Goal: Task Accomplishment & Management: Use online tool/utility

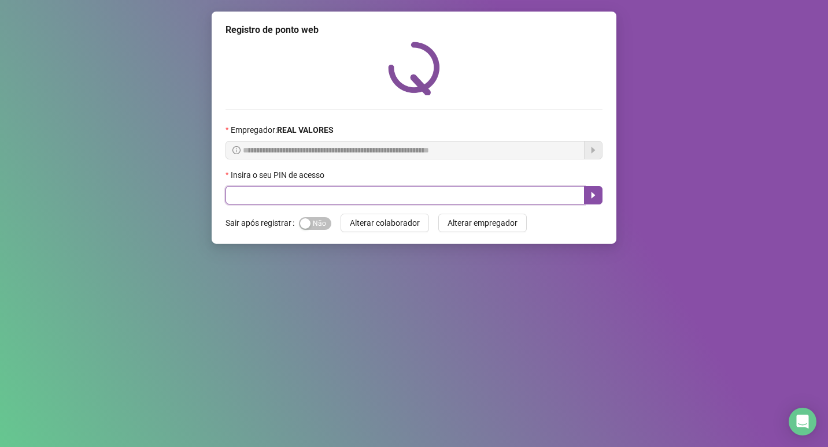
click at [277, 191] on input "text" at bounding box center [404, 195] width 359 height 18
type input "*****"
click at [585, 197] on button "button" at bounding box center [593, 195] width 18 height 18
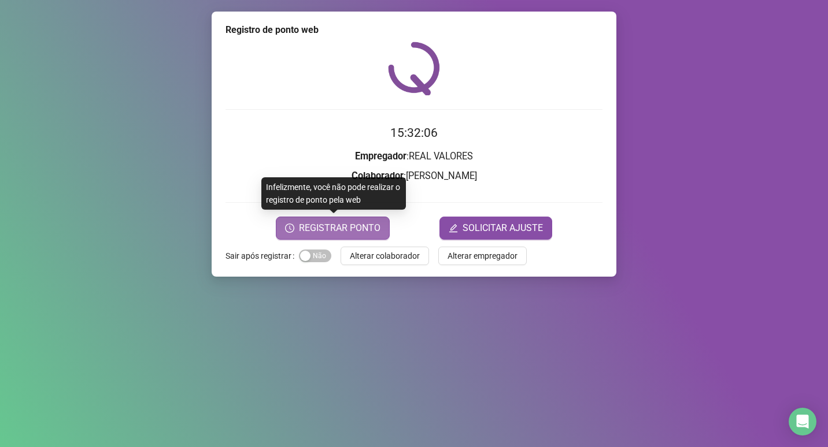
click at [301, 227] on span "REGISTRAR PONTO" at bounding box center [340, 228] width 82 height 14
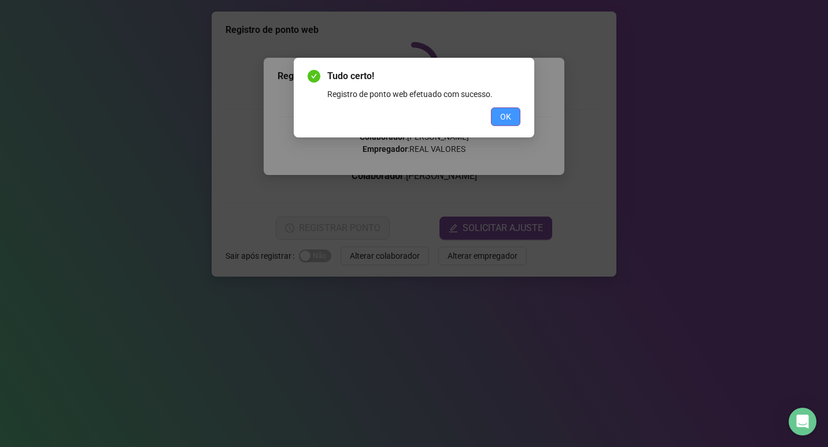
click at [500, 120] on span "OK" at bounding box center [505, 116] width 11 height 13
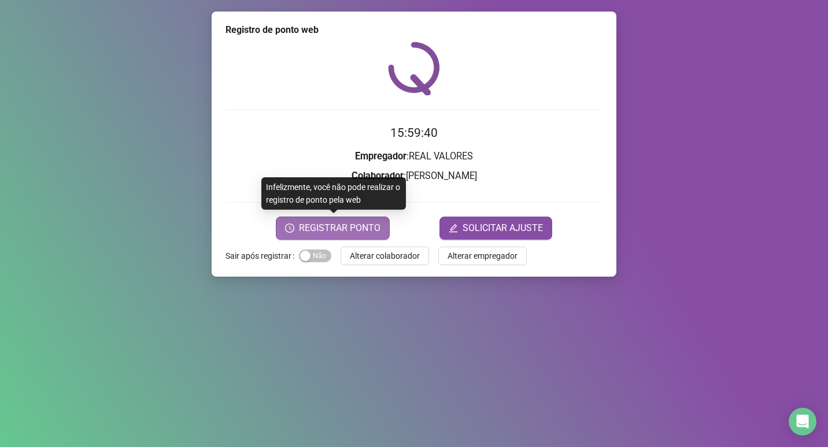
click at [308, 227] on span "REGISTRAR PONTO" at bounding box center [340, 228] width 82 height 14
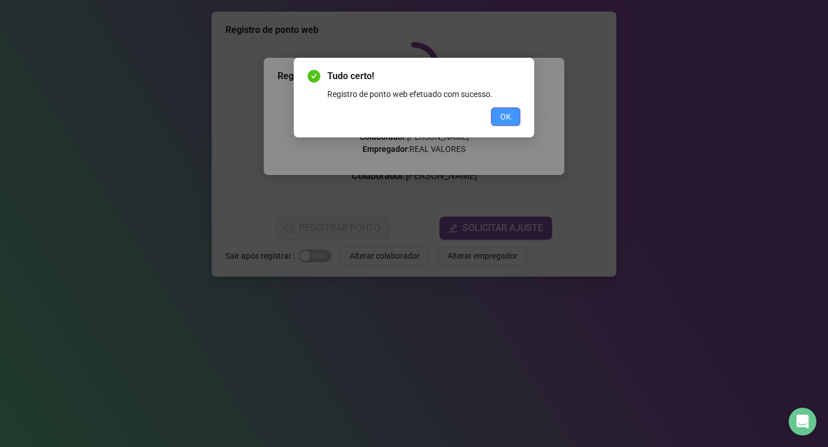
click at [505, 112] on span "OK" at bounding box center [505, 116] width 11 height 13
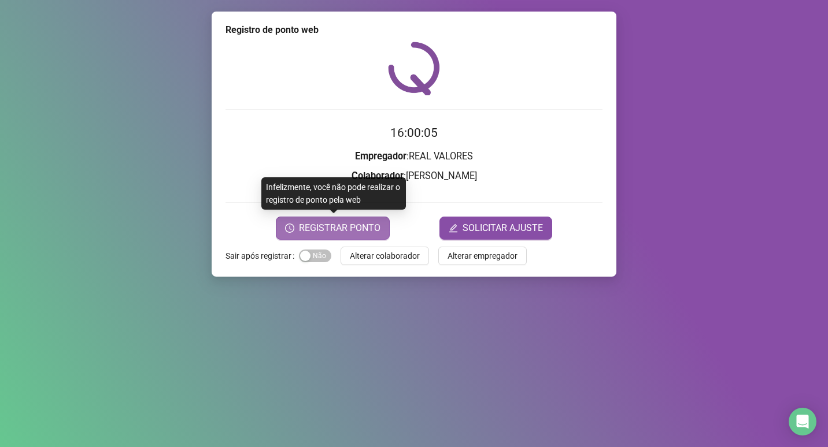
click at [316, 223] on span "REGISTRAR PONTO" at bounding box center [340, 228] width 82 height 14
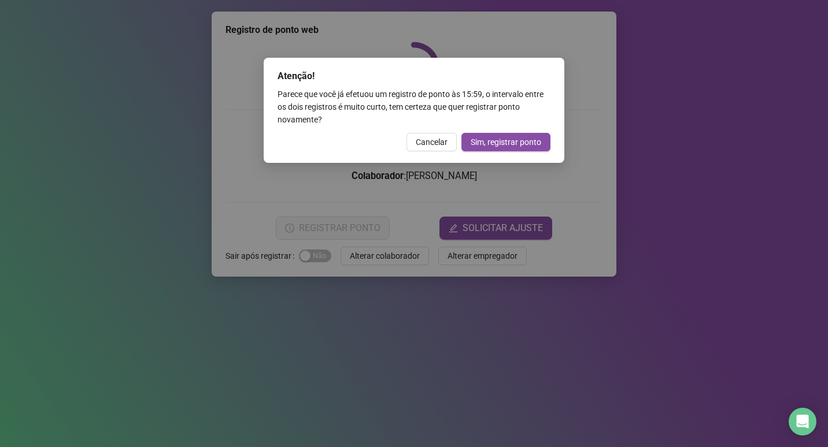
click at [282, 354] on div "Atenção! Parece que você já efetuou um registro de ponto às 15:59 , o intervalo…" at bounding box center [414, 223] width 828 height 447
